Goal: Information Seeking & Learning: Learn about a topic

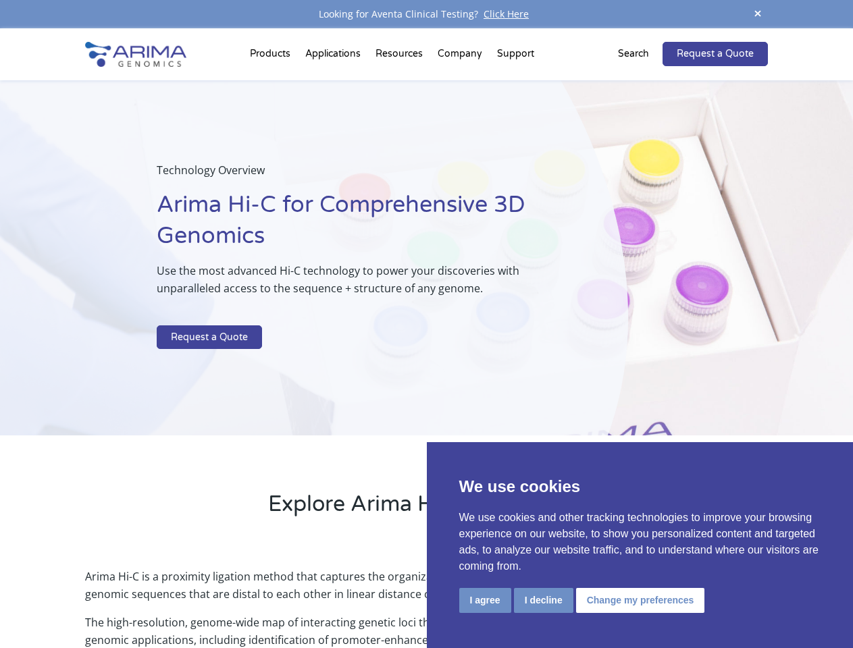
click at [426, 324] on p at bounding box center [358, 317] width 403 height 18
click at [485, 600] on button "I agree" at bounding box center [485, 600] width 52 height 25
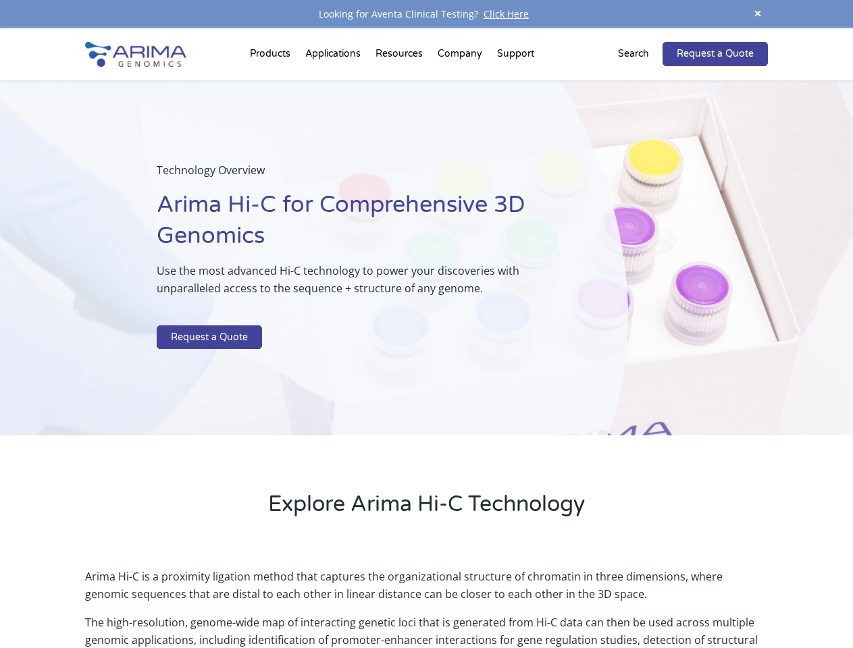
click at [543, 600] on p "Arima Hi-C is a proximity ligation method that captures the organizational stru…" at bounding box center [426, 591] width 682 height 46
click at [638, 600] on p "Arima Hi-C is a proximity ligation method that captures the organizational stru…" at bounding box center [426, 591] width 682 height 46
click at [758, 14] on span at bounding box center [757, 14] width 20 height 18
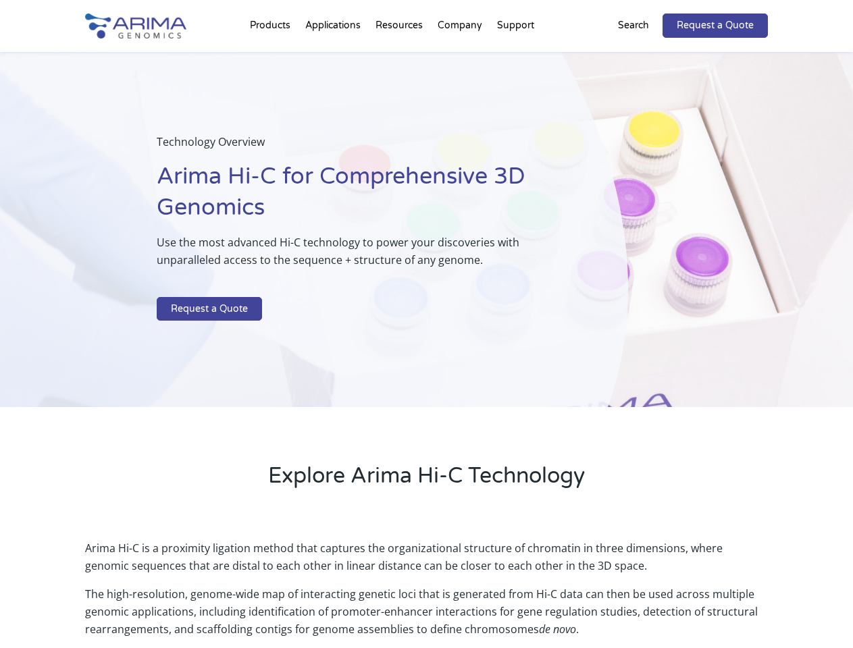
click at [426, 338] on div "Technology Overview Arima Hi-C for Comprehensive 3D Genomics Use the most advan…" at bounding box center [314, 230] width 628 height 356
click at [272, 57] on div "Technology Overview Arima Hi-C for Comprehensive 3D Genomics Use the most advan…" at bounding box center [314, 230] width 628 height 356
click at [400, 57] on div "Technology Overview Arima Hi-C for Comprehensive 3D Genomics Use the most advan…" at bounding box center [314, 230] width 628 height 356
click at [460, 57] on div "Technology Overview Arima Hi-C for Comprehensive 3D Genomics Use the most advan…" at bounding box center [314, 230] width 628 height 356
click at [515, 57] on div "Technology Overview Arima Hi-C for Comprehensive 3D Genomics Use the most advan…" at bounding box center [314, 230] width 628 height 356
